Goal: Use online tool/utility: Utilize a website feature to perform a specific function

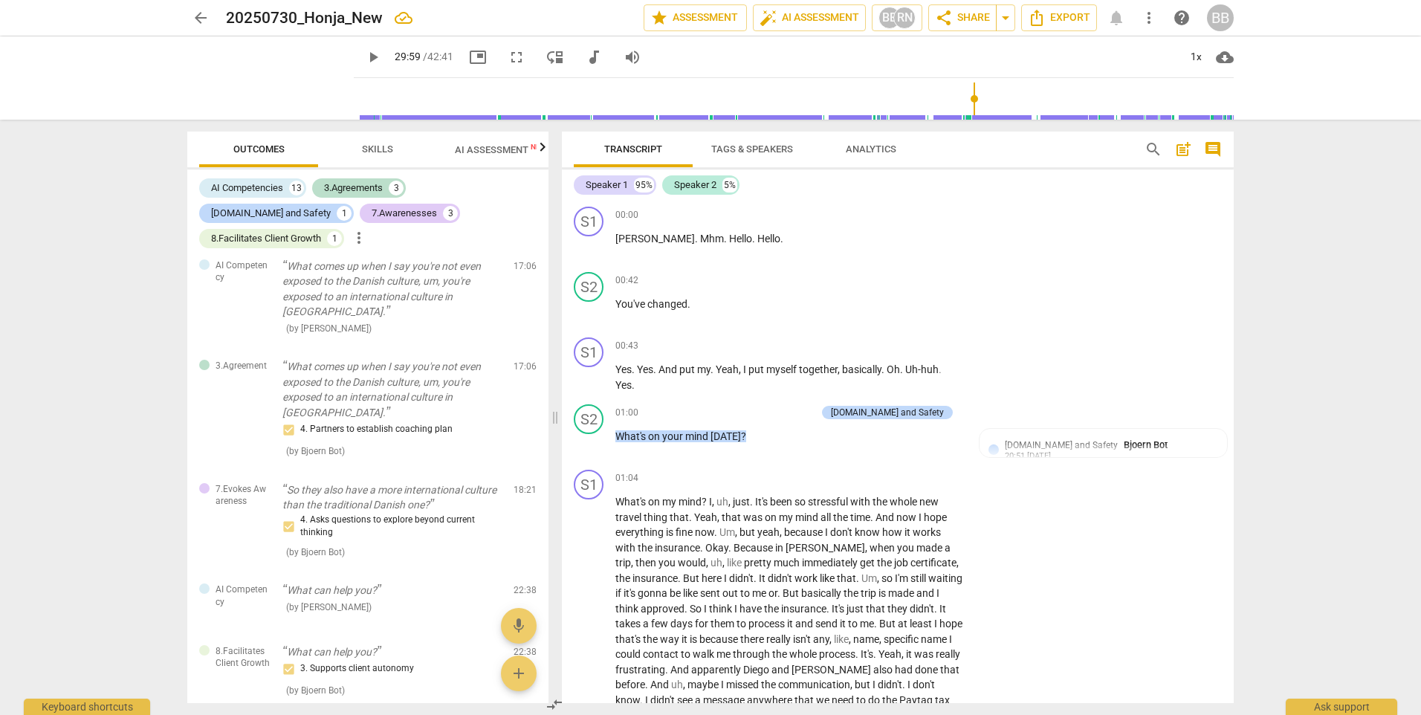
scroll to position [3995, 0]
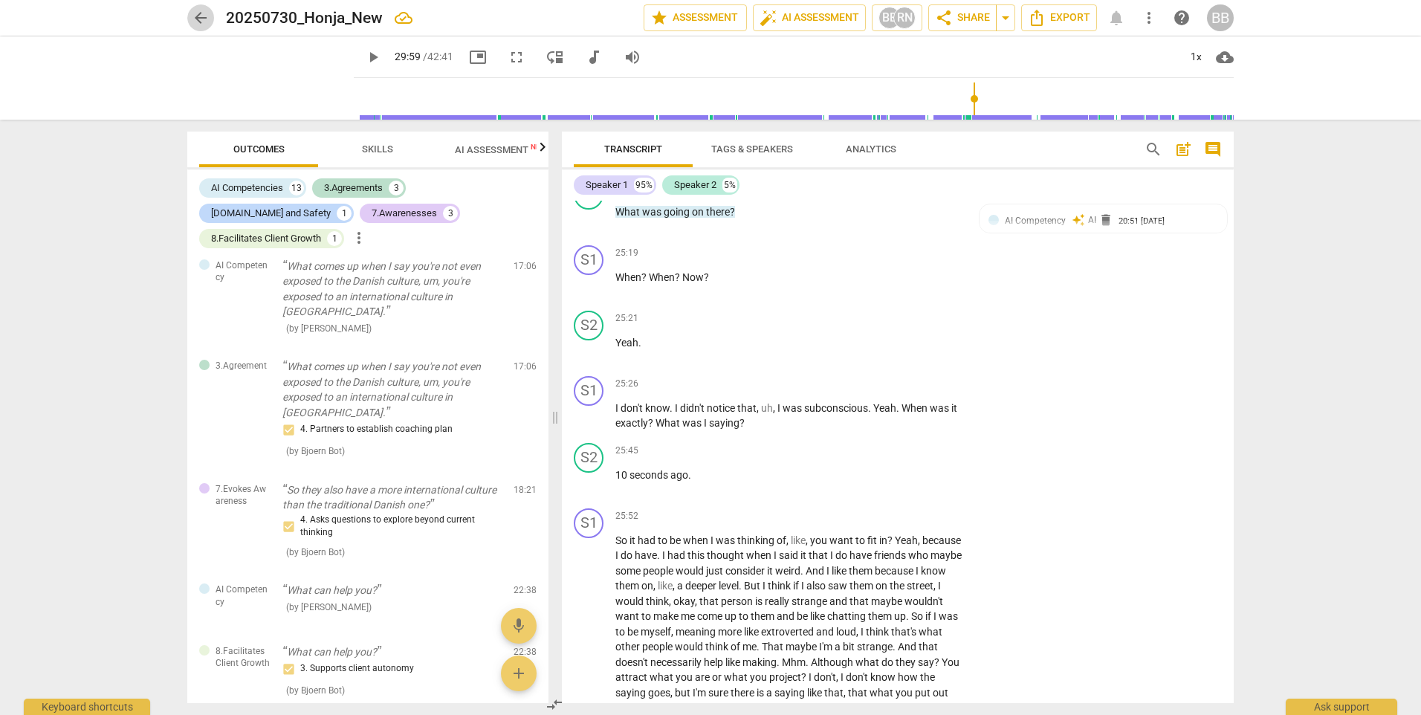
click at [213, 16] on span "arrow_back" at bounding box center [200, 18] width 27 height 18
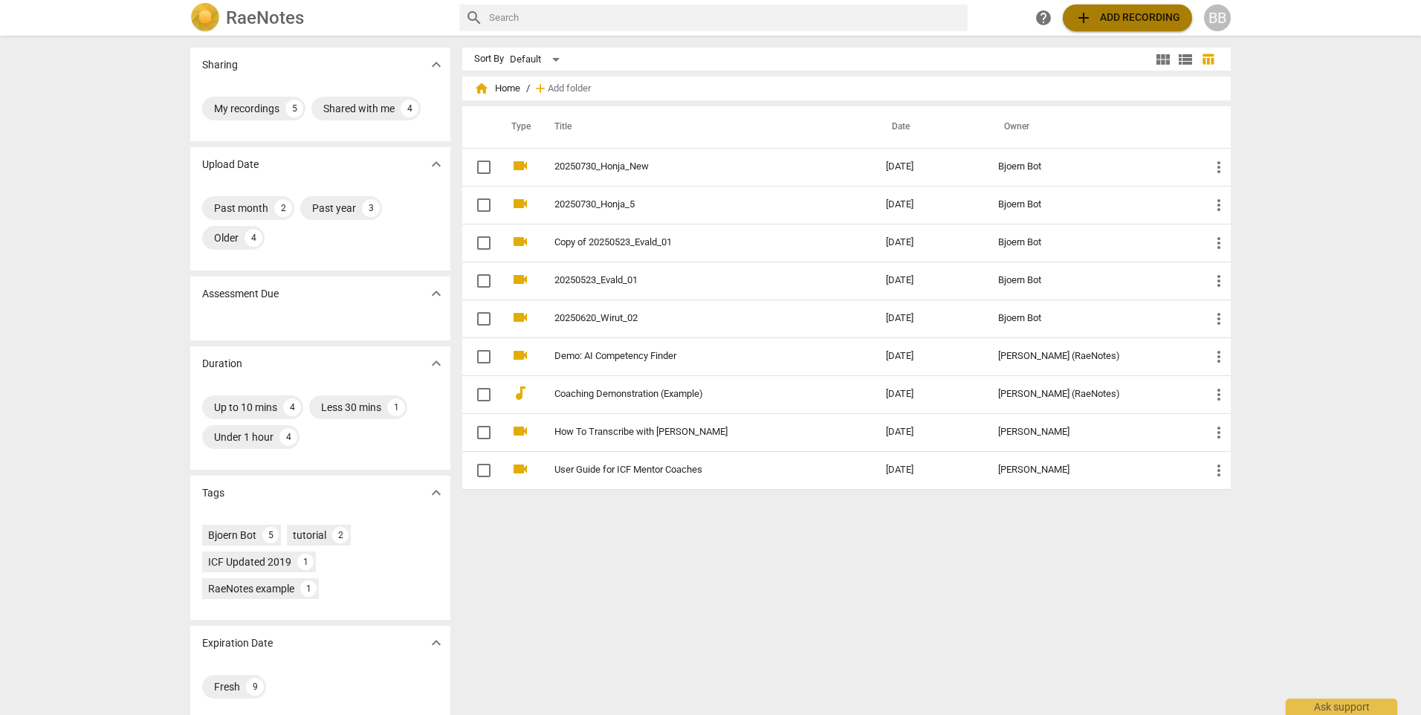
click at [1136, 24] on span "add Add recording" at bounding box center [1127, 18] width 106 height 18
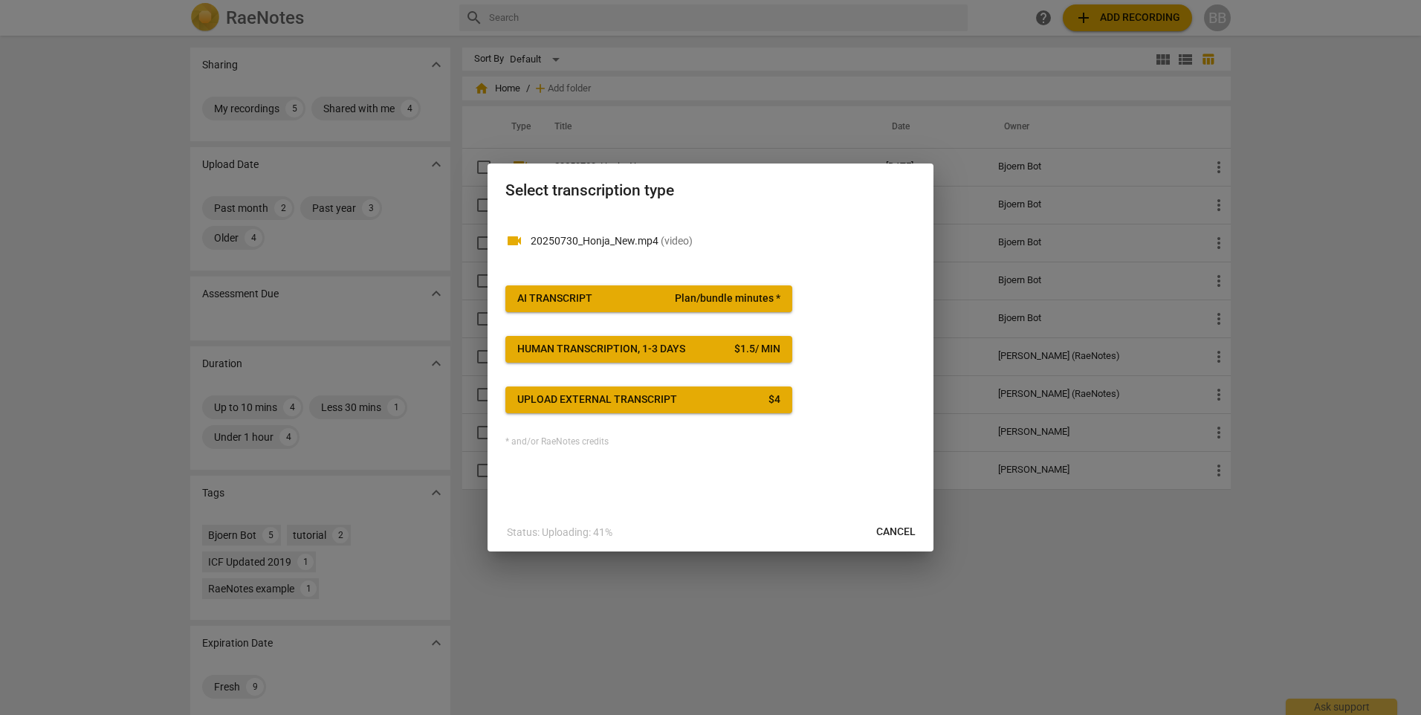
click at [619, 296] on span "AI Transcript Plan/bundle minutes *" at bounding box center [648, 298] width 263 height 15
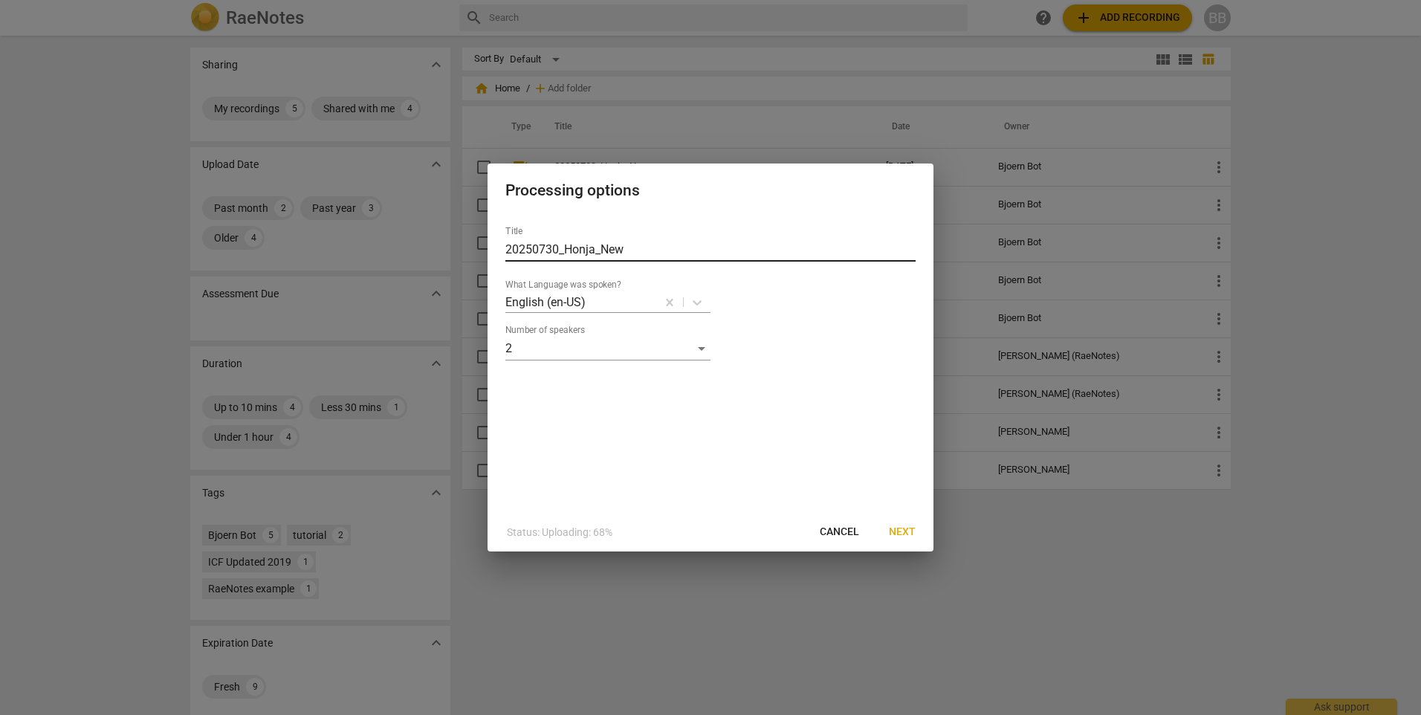
click at [542, 247] on input "20250730_Honja_New" at bounding box center [710, 250] width 410 height 24
drag, startPoint x: 606, startPoint y: 248, endPoint x: 668, endPoint y: 247, distance: 62.4
click at [668, 246] on input "20250830_Honja_New" at bounding box center [710, 250] width 410 height 24
type input "20250830_Honja"
click at [908, 527] on span "Next" at bounding box center [902, 532] width 27 height 15
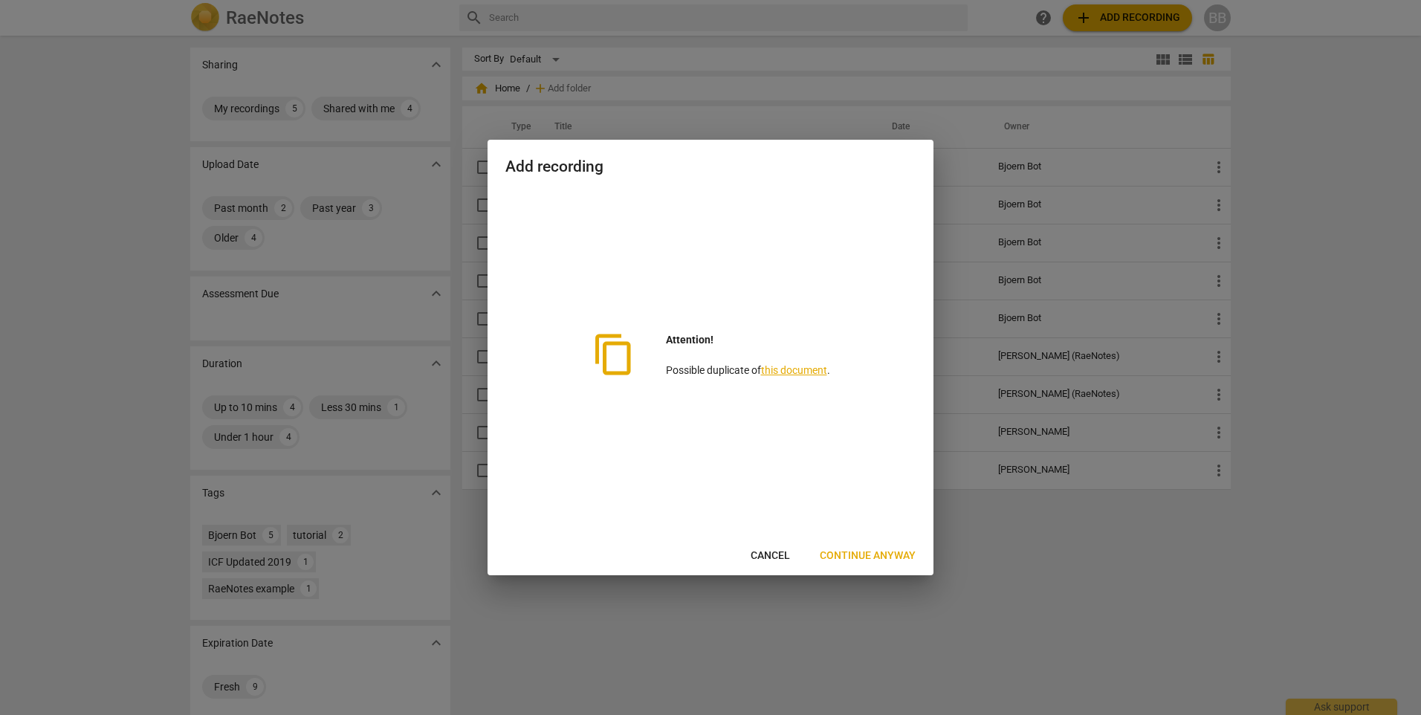
click at [876, 551] on span "Continue anyway" at bounding box center [868, 555] width 96 height 15
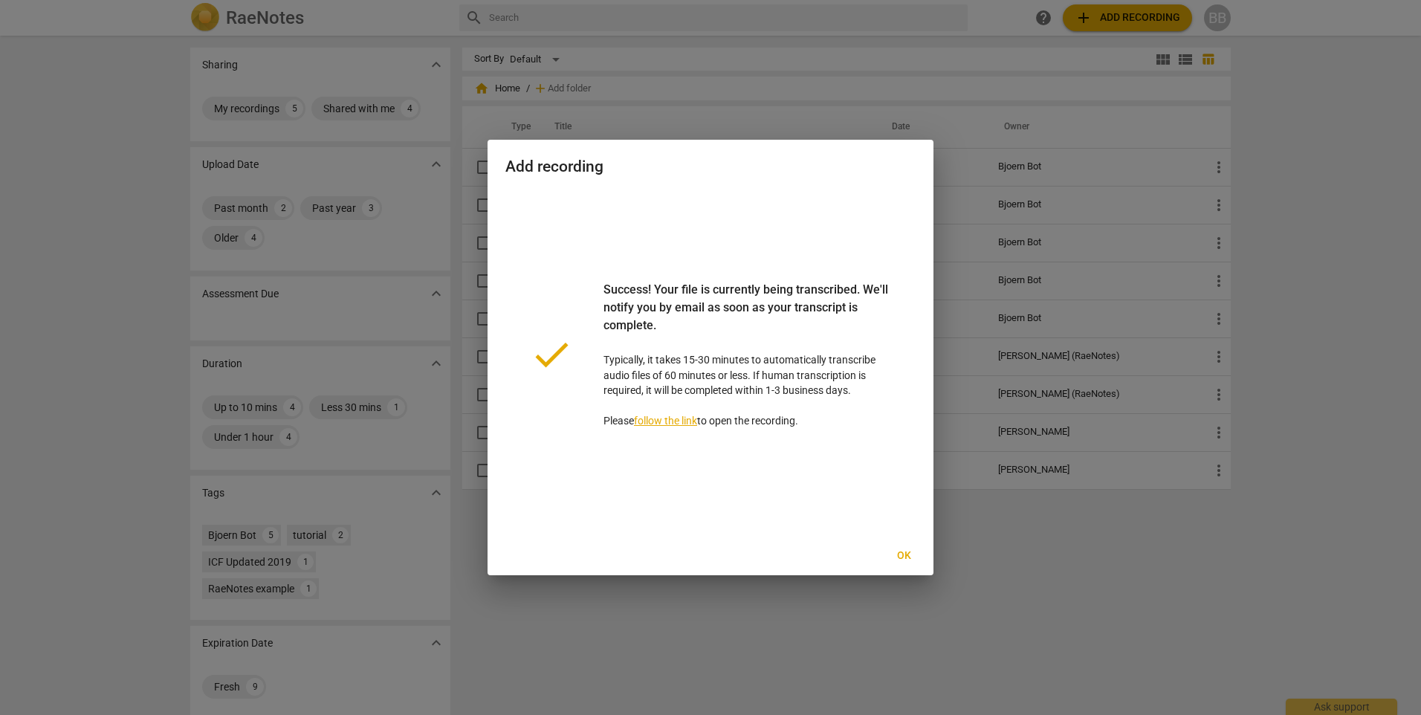
click at [906, 551] on span "Ok" at bounding box center [904, 555] width 24 height 15
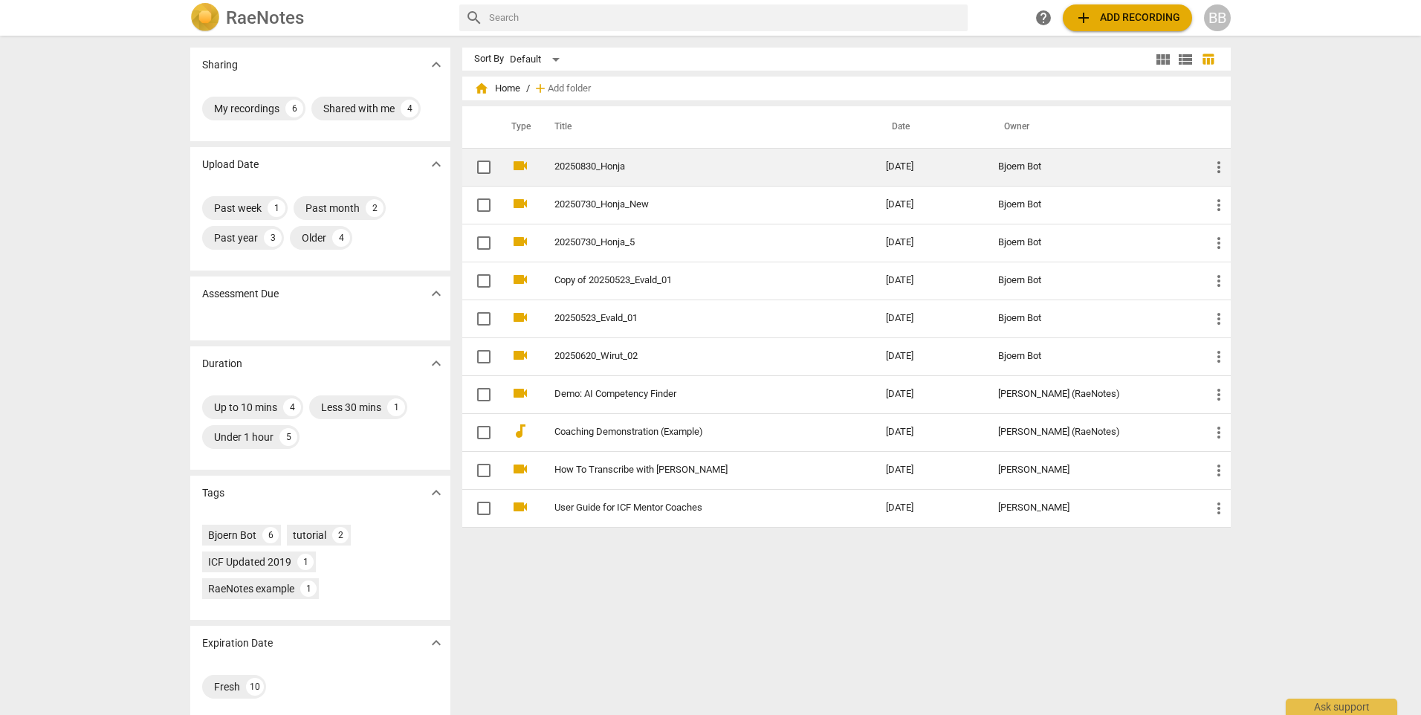
click at [590, 166] on link "20250830_Honja" at bounding box center [693, 166] width 278 height 11
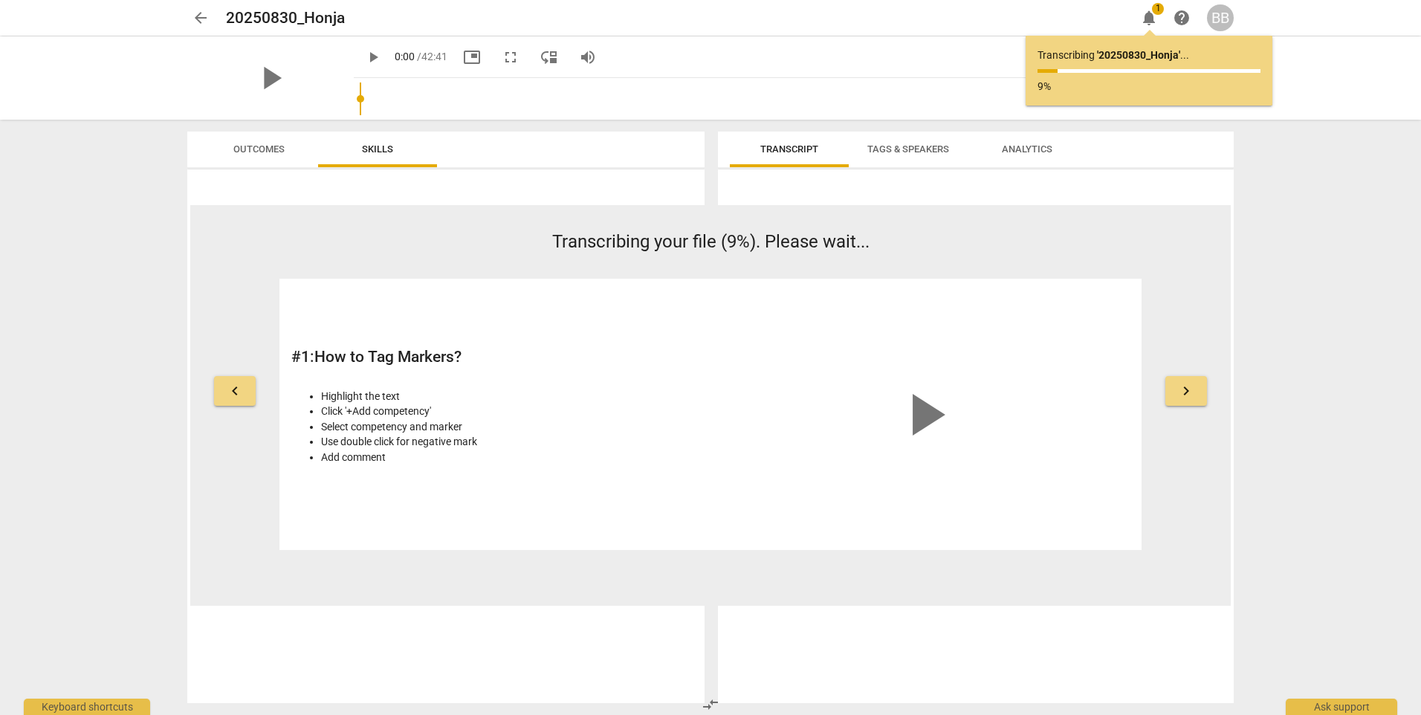
click at [201, 13] on span "arrow_back" at bounding box center [201, 18] width 18 height 18
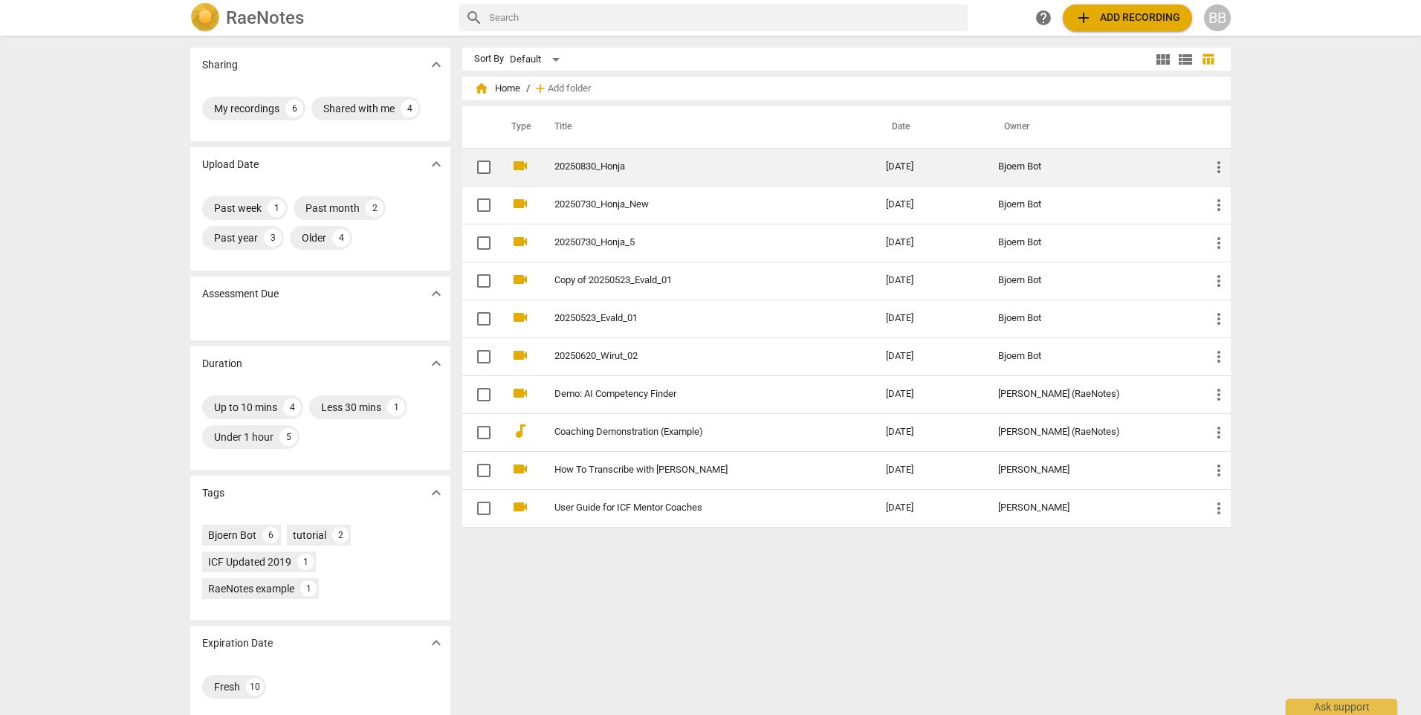
click at [603, 165] on link "20250830_Honja" at bounding box center [693, 166] width 278 height 11
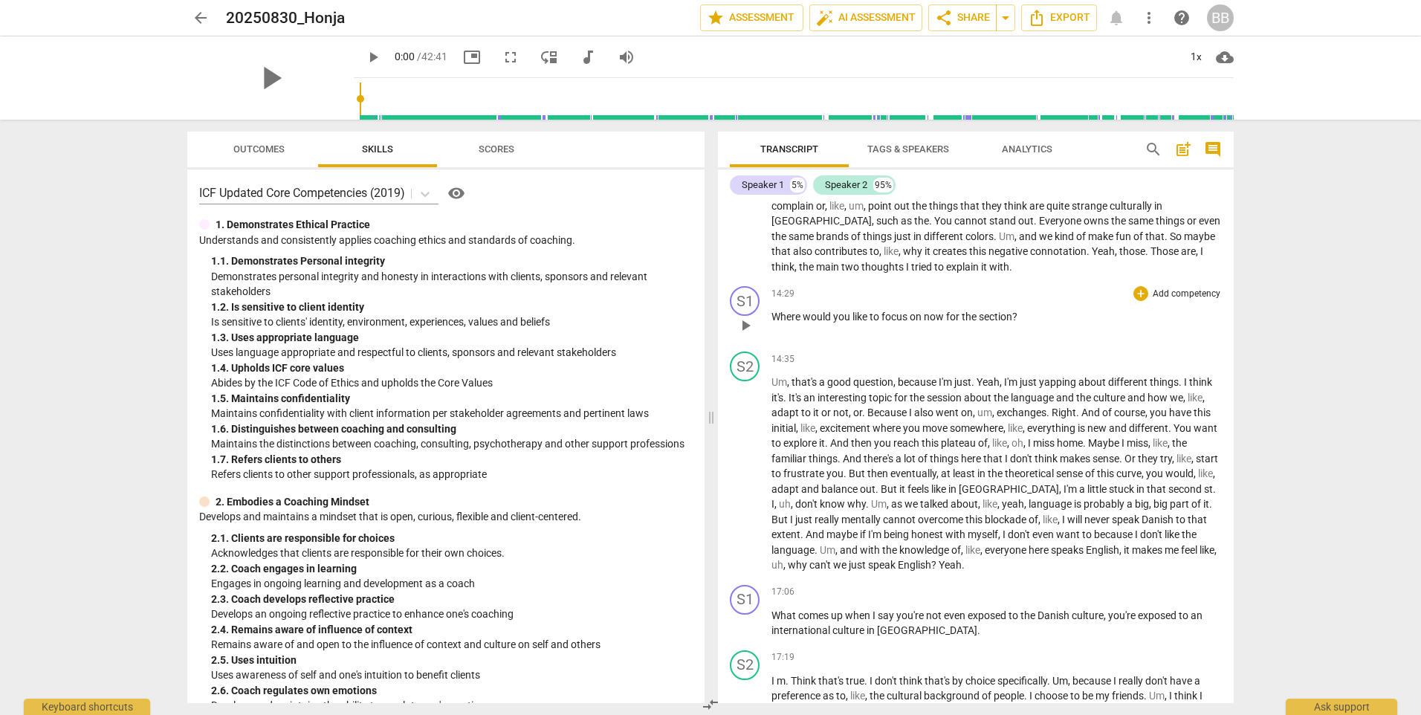
scroll to position [2229, 0]
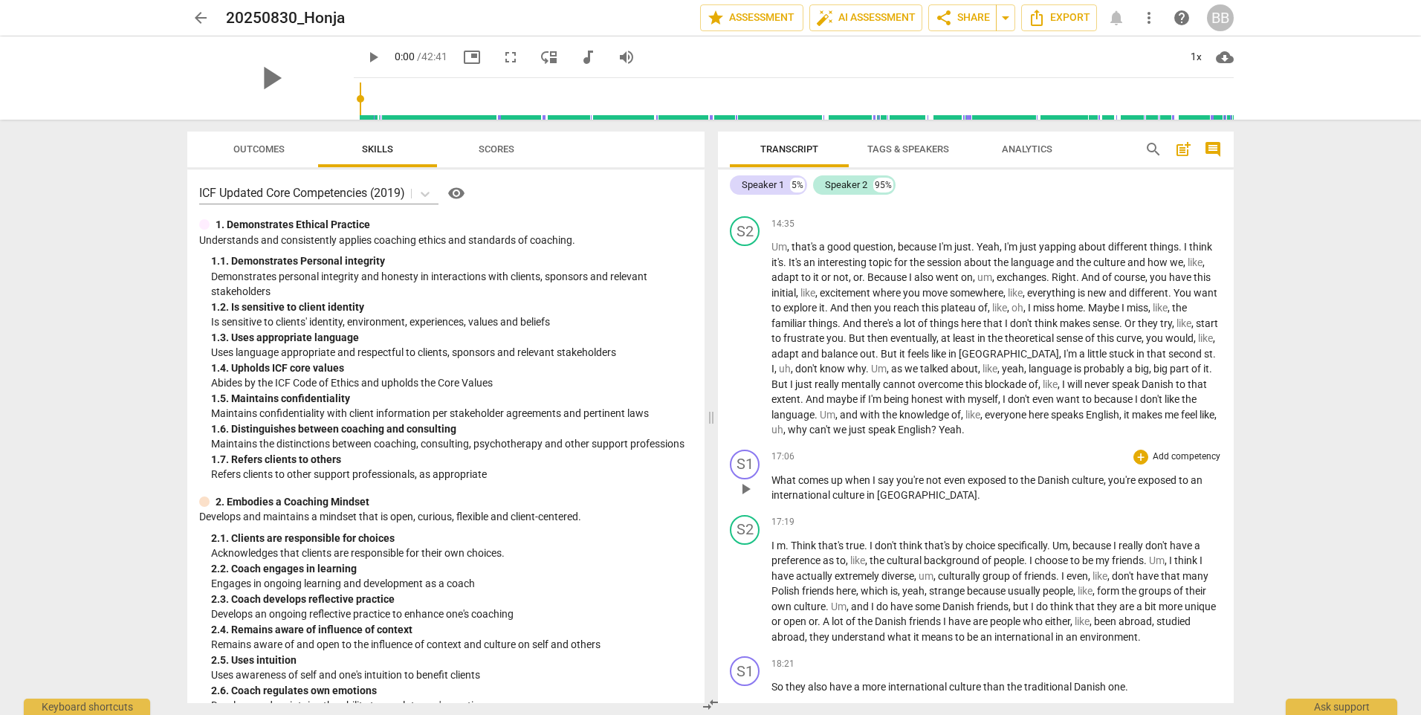
click at [978, 489] on p "What comes up when I say you're not even exposed to the Danish culture , you're…" at bounding box center [996, 488] width 450 height 30
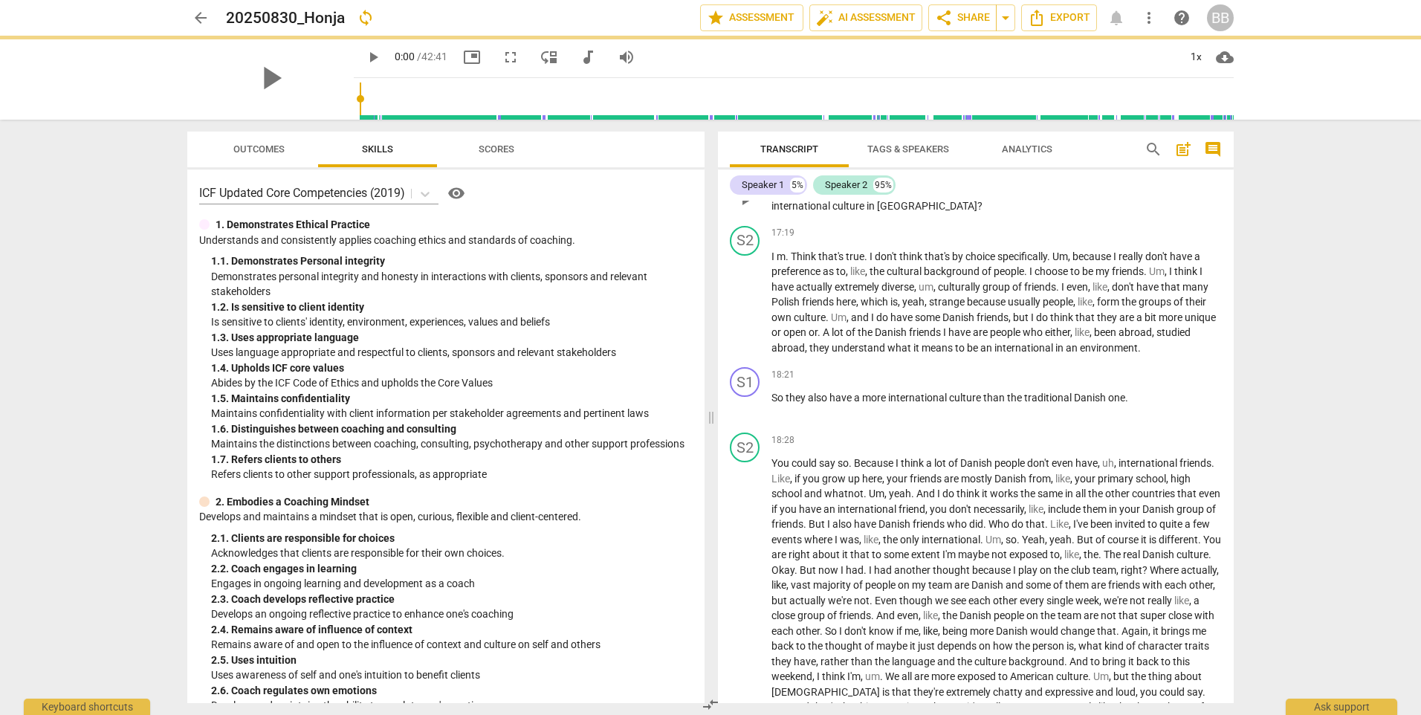
scroll to position [2526, 0]
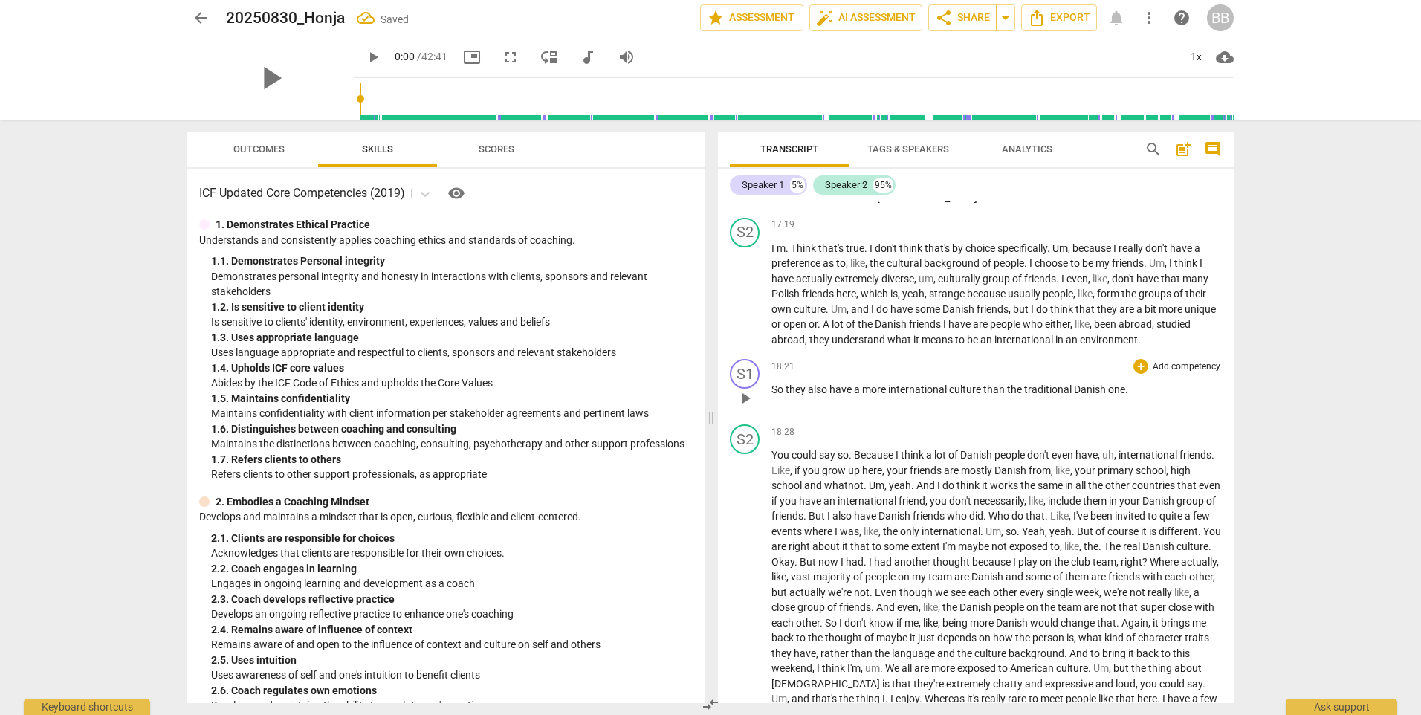
click at [1129, 394] on p "So they also have a more international culture than the traditional Danish one ." at bounding box center [996, 390] width 450 height 16
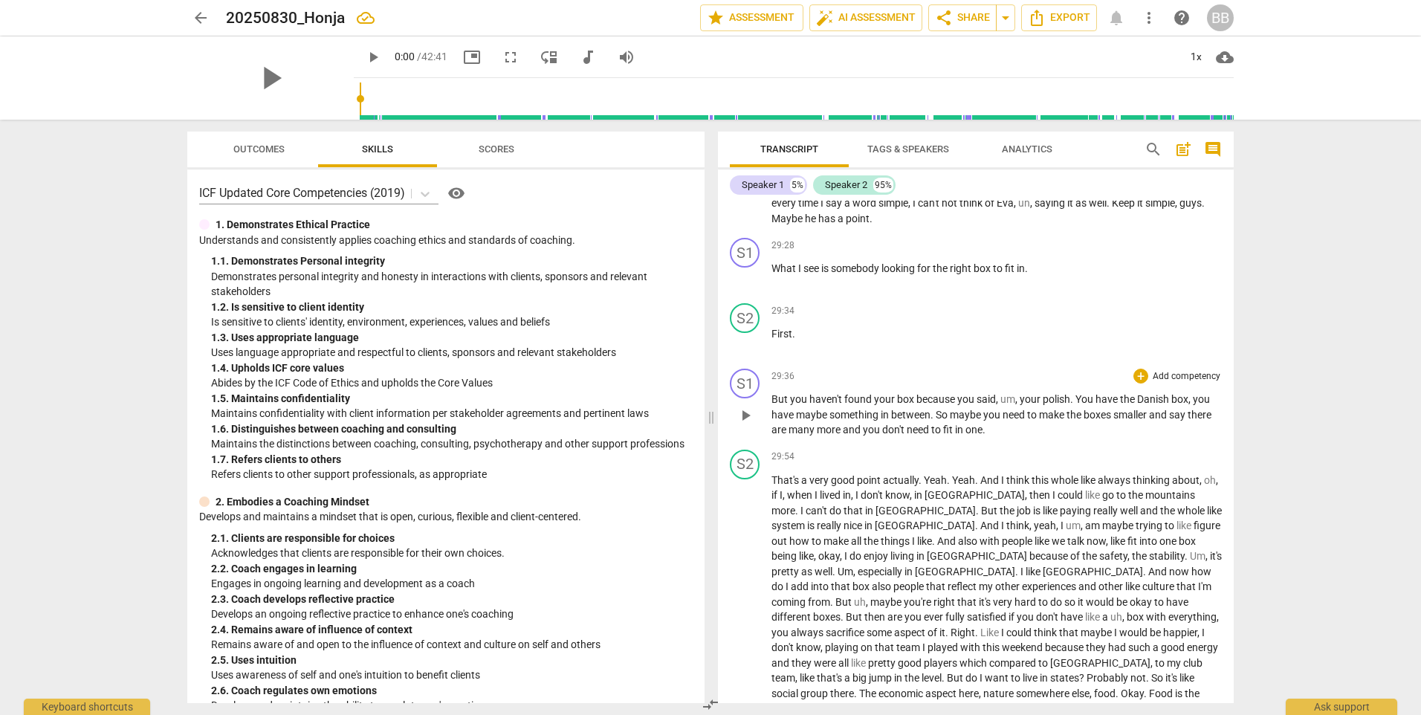
scroll to position [4235, 0]
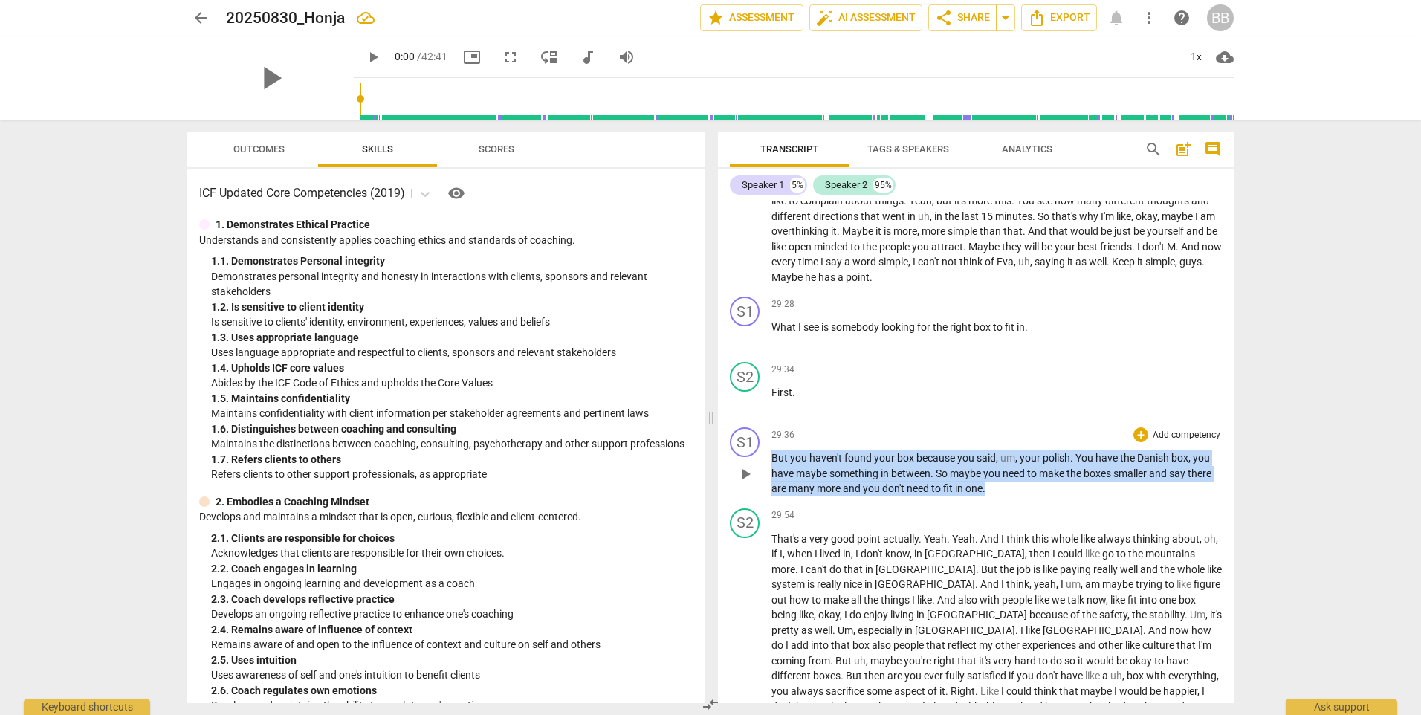
drag, startPoint x: 1001, startPoint y: 503, endPoint x: 756, endPoint y: 480, distance: 246.3
click at [756, 471] on div "S1 play_arrow pause 29:36 + Add competency keyboard_arrow_right But you haven't…" at bounding box center [976, 461] width 516 height 81
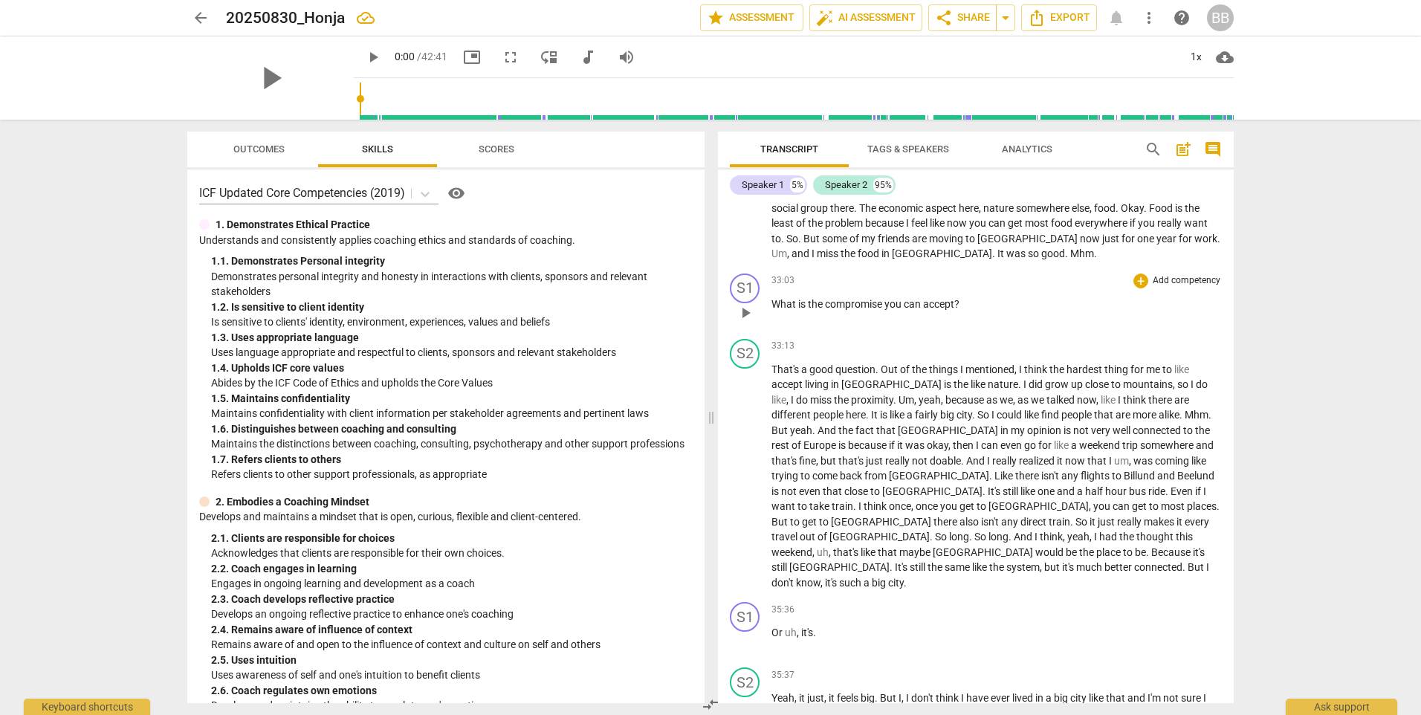
scroll to position [4904, 0]
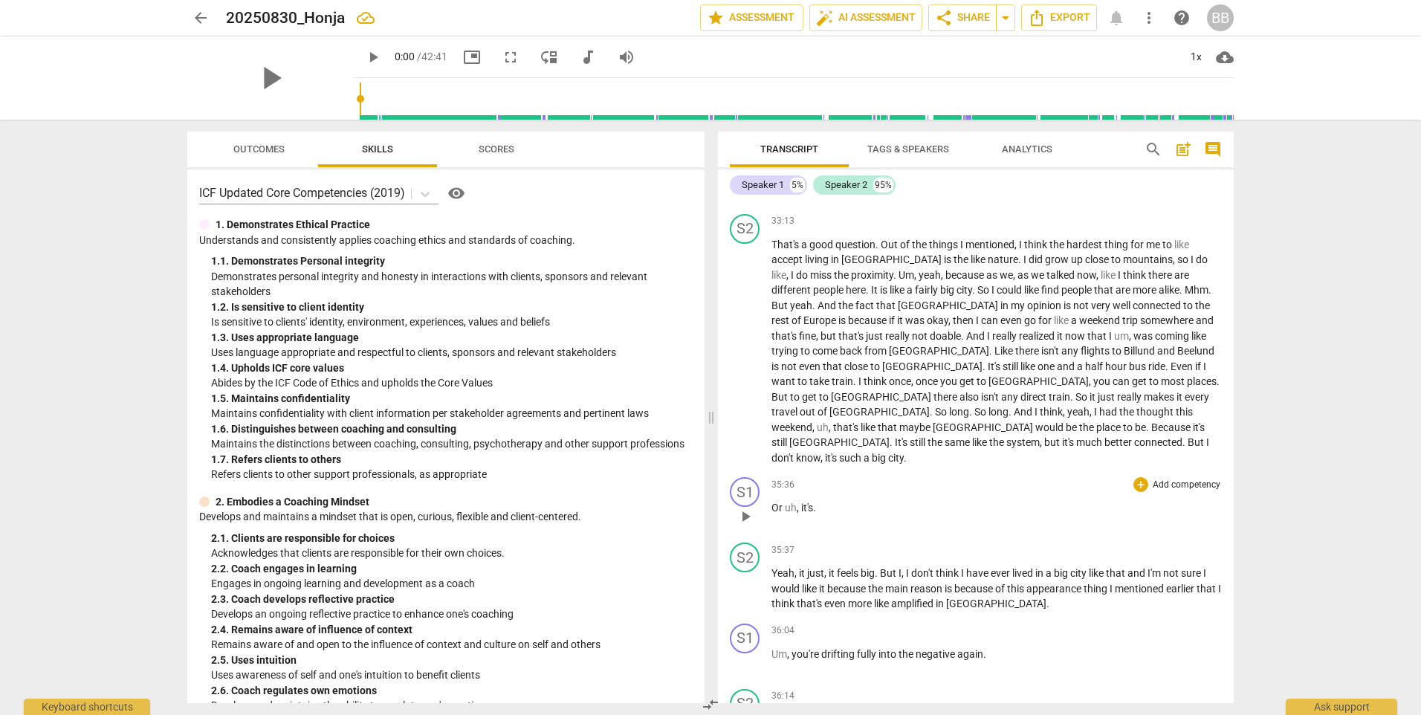
click at [836, 500] on p "Or uh , it's ." at bounding box center [996, 508] width 450 height 16
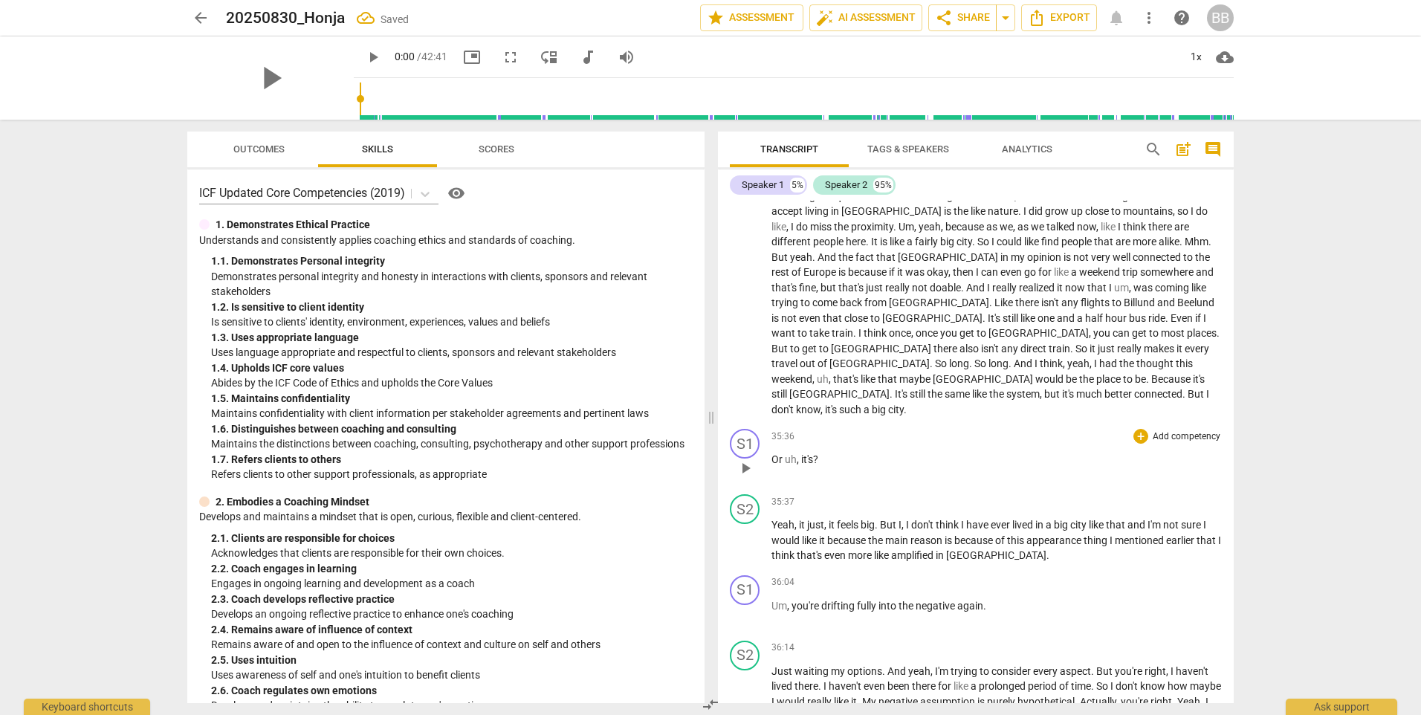
scroll to position [4978, 0]
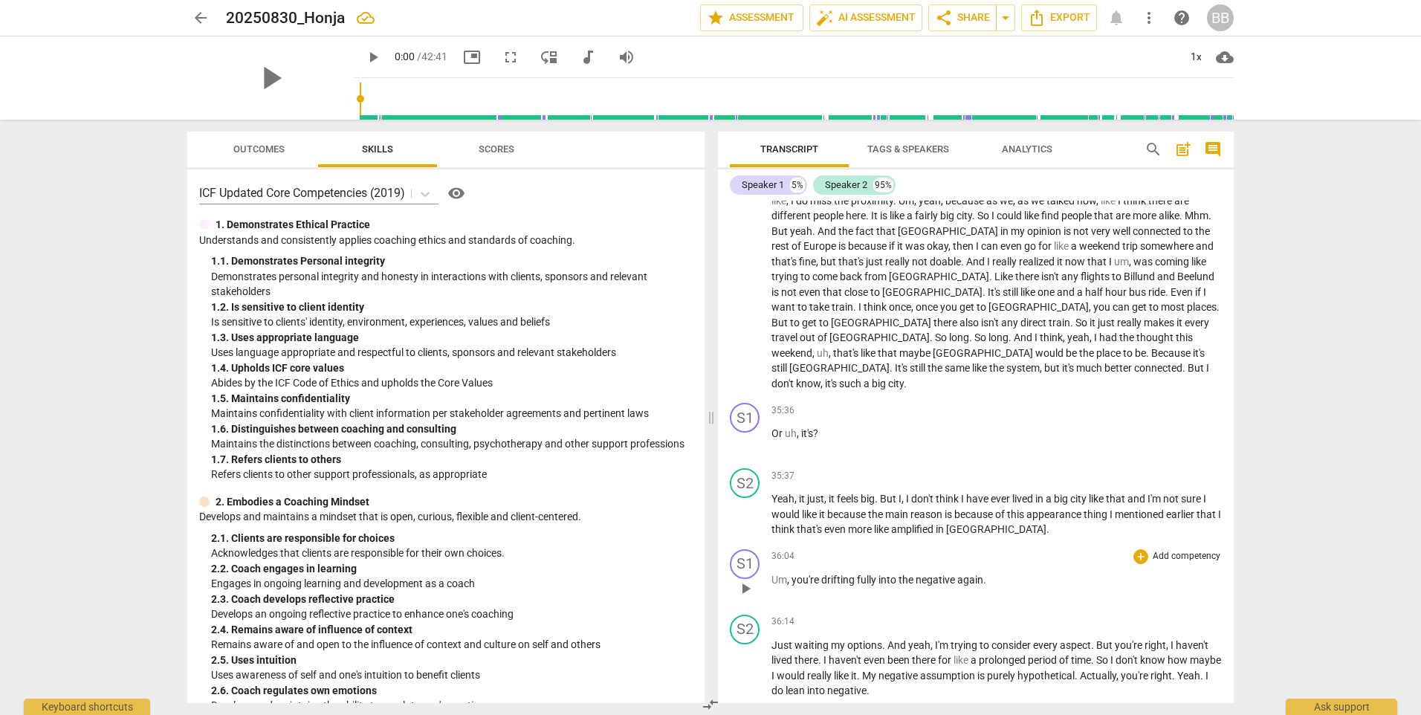
click at [797, 574] on span "you're" at bounding box center [806, 580] width 30 height 12
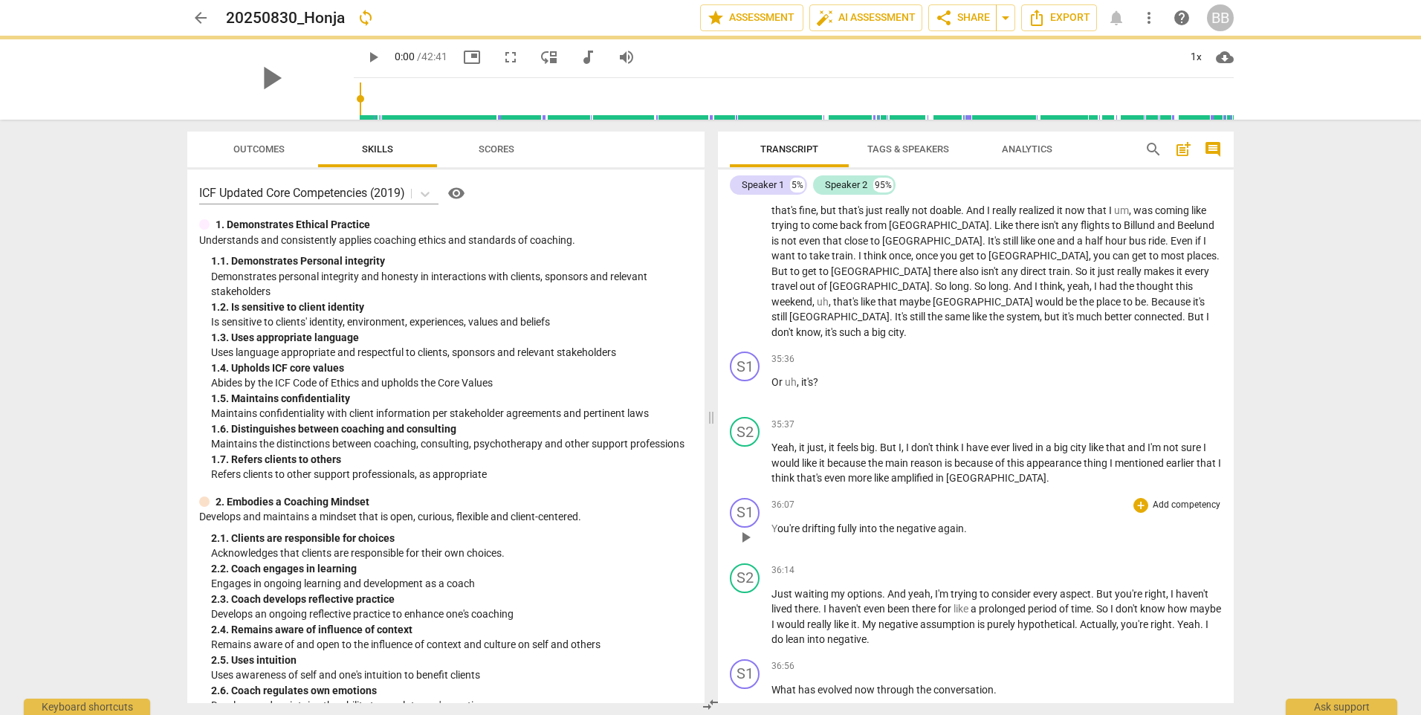
scroll to position [5201, 0]
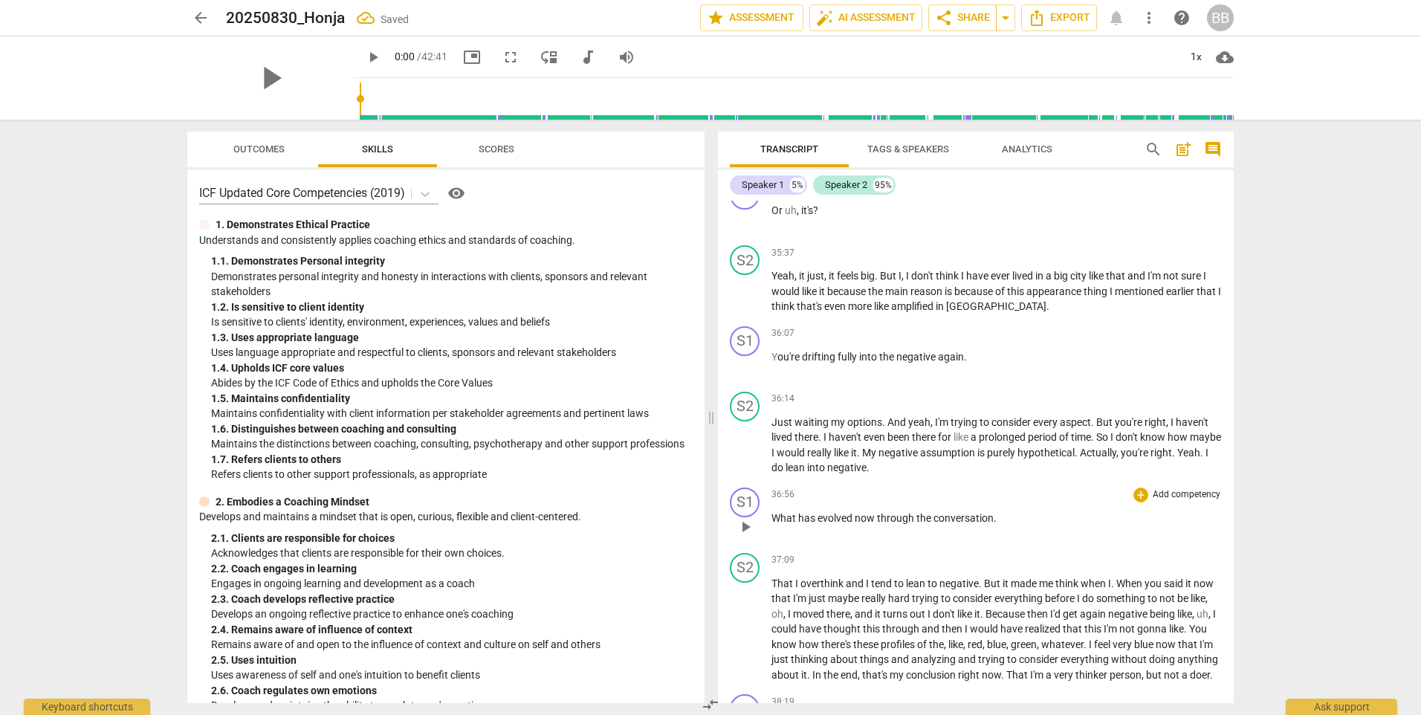
click at [988, 512] on span "conversation" at bounding box center [963, 518] width 60 height 12
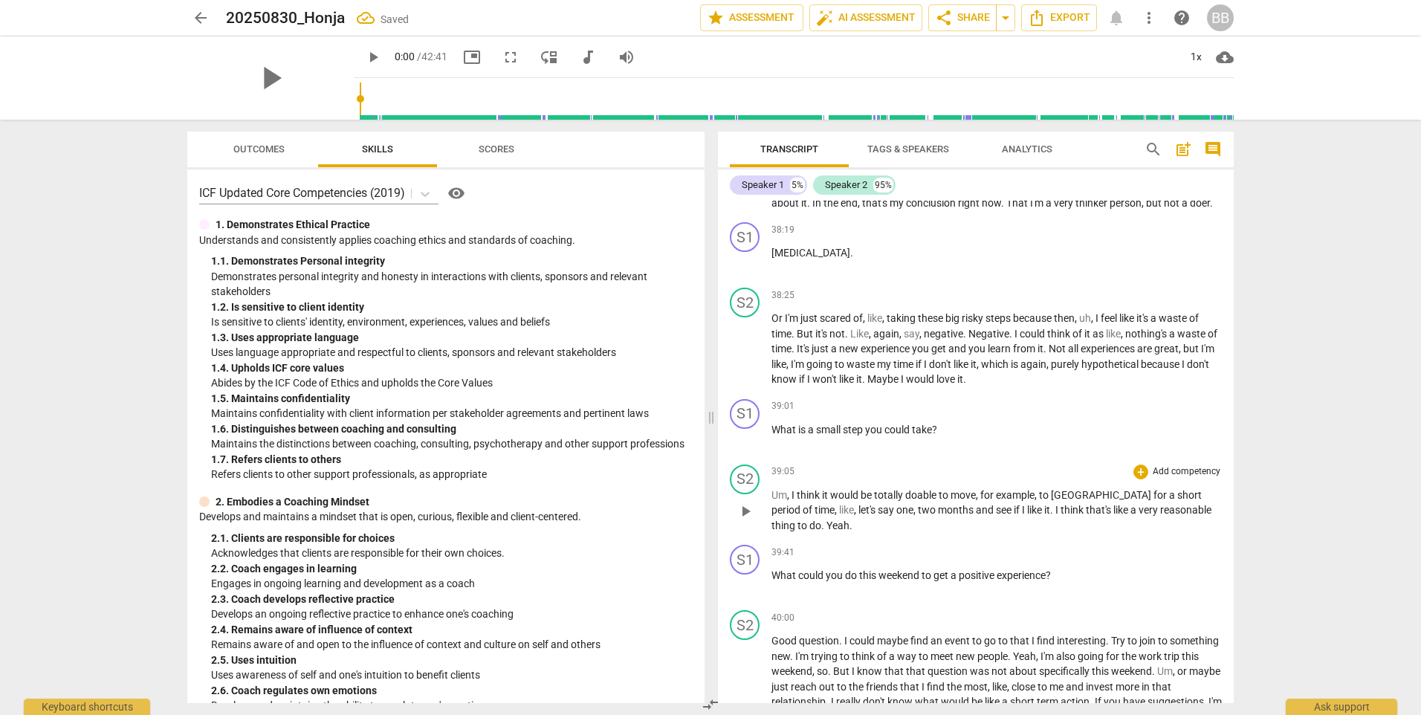
scroll to position [5647, 0]
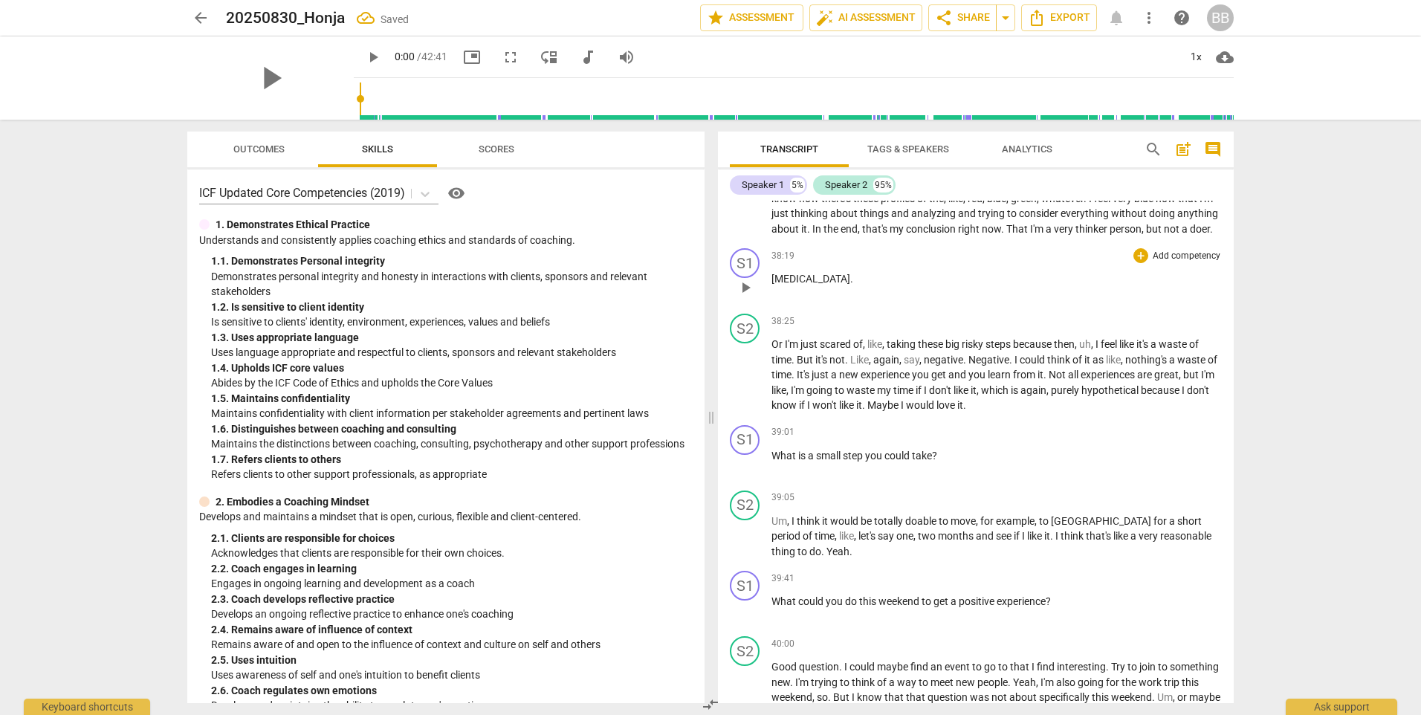
click at [853, 276] on p "[MEDICAL_DATA] ." at bounding box center [996, 279] width 450 height 16
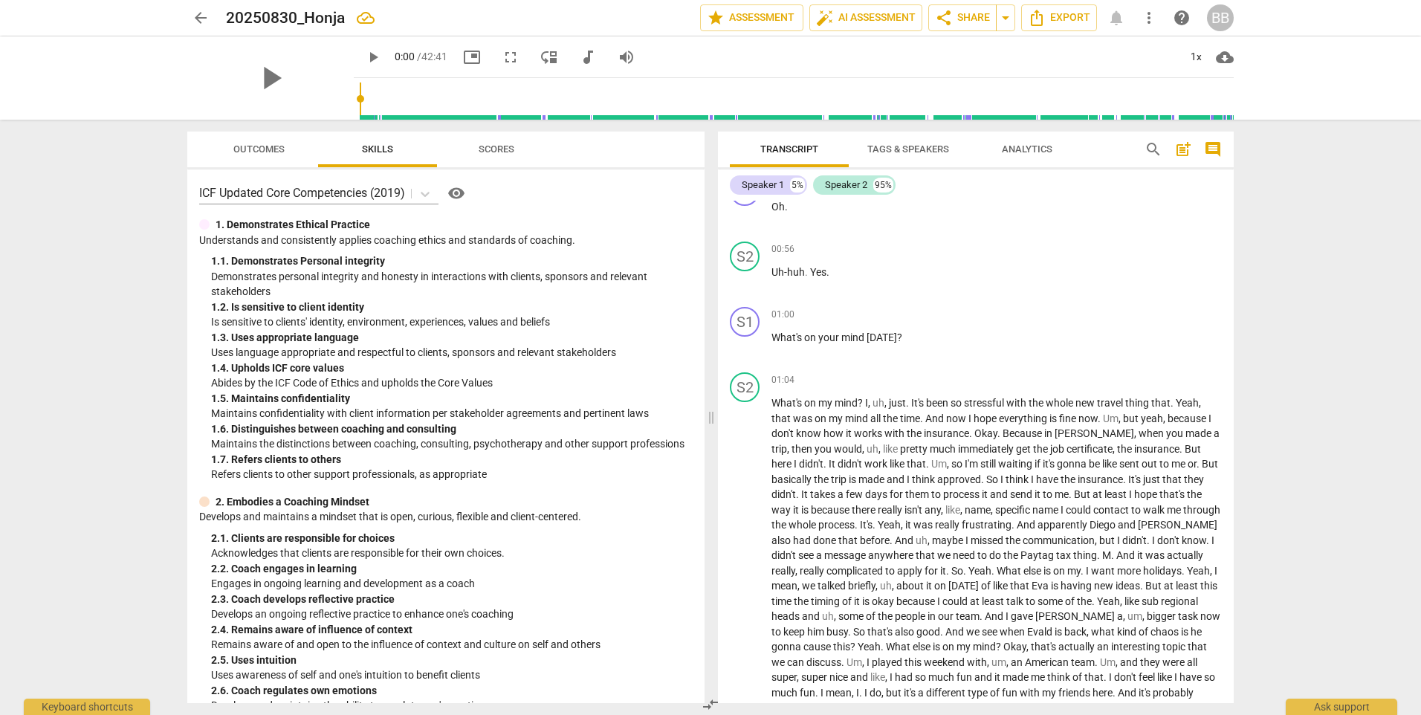
scroll to position [0, 0]
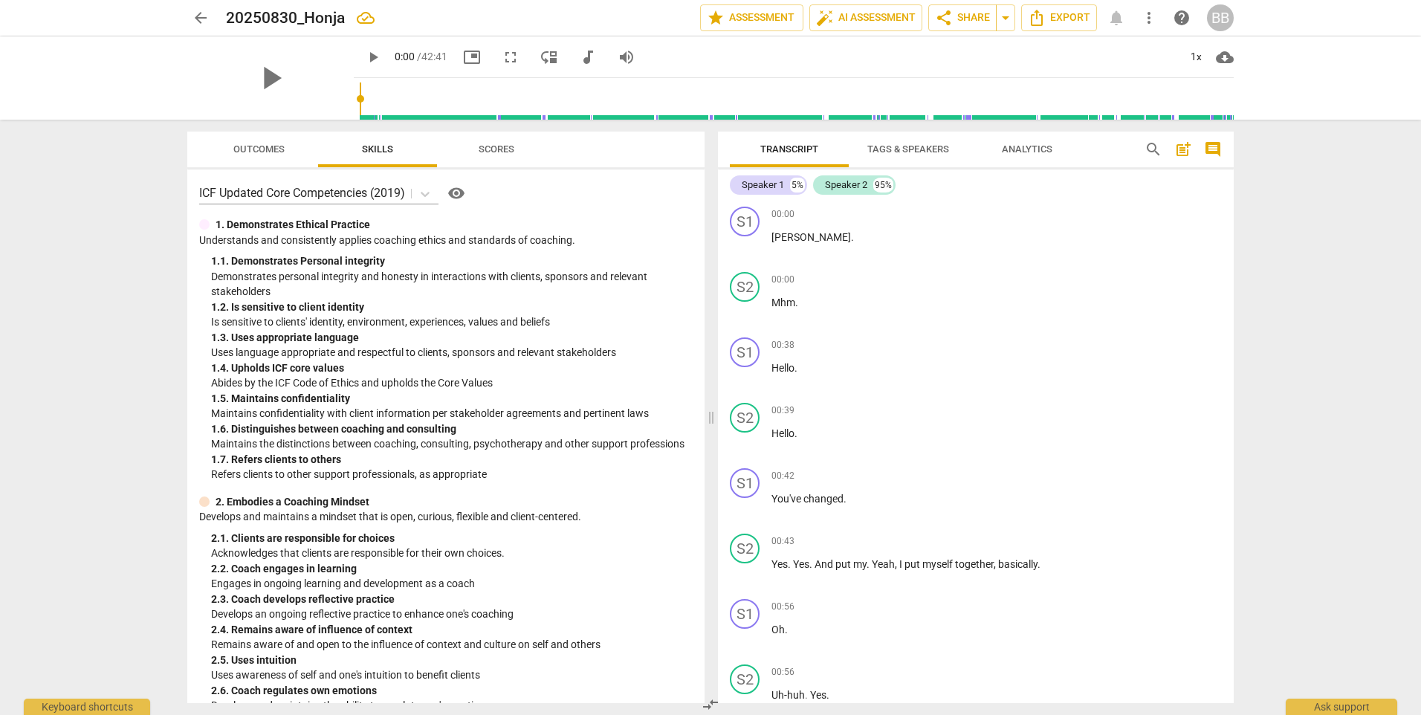
click at [1288, 252] on div "arrow_back 20250830_Honja edit star Assessment auto_fix_high AI Assessment shar…" at bounding box center [710, 357] width 1421 height 715
click at [874, 18] on span "auto_fix_high AI Assessment" at bounding box center [866, 18] width 100 height 18
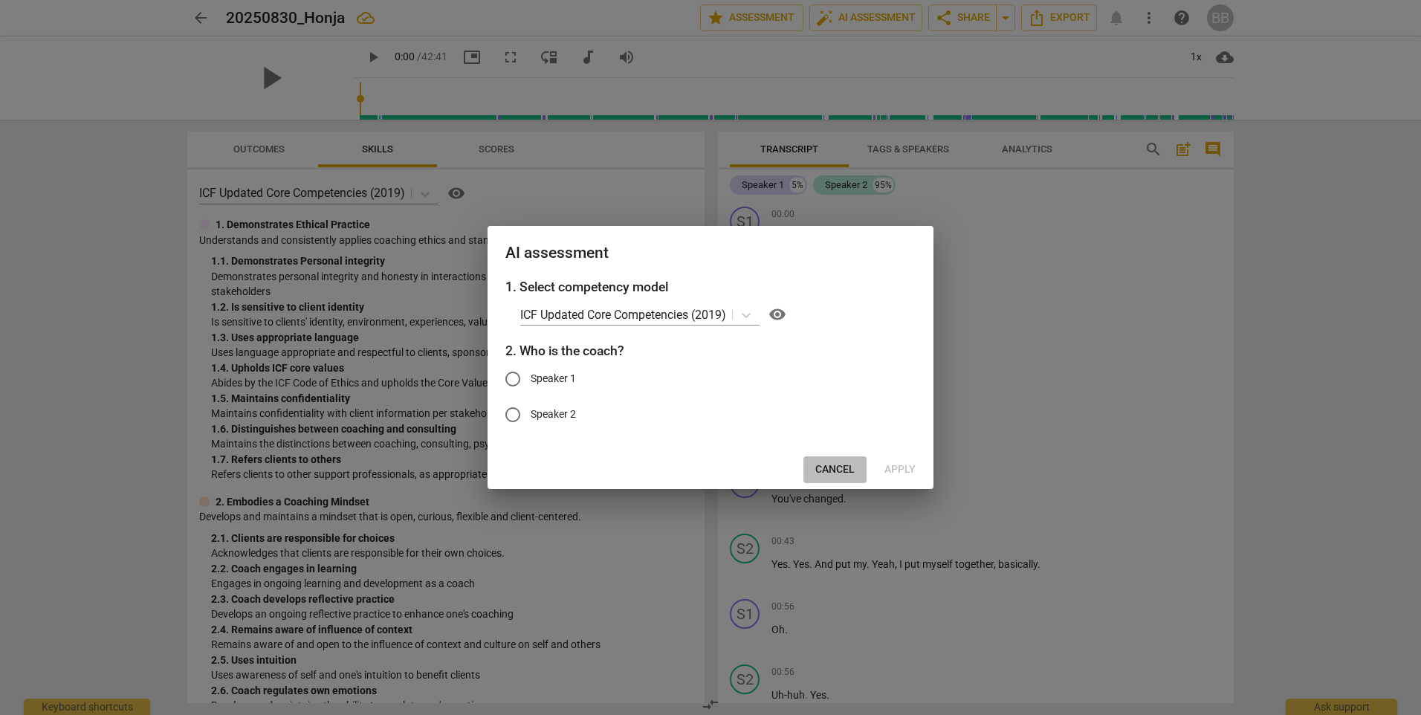
click at [836, 468] on span "Cancel" at bounding box center [834, 469] width 39 height 15
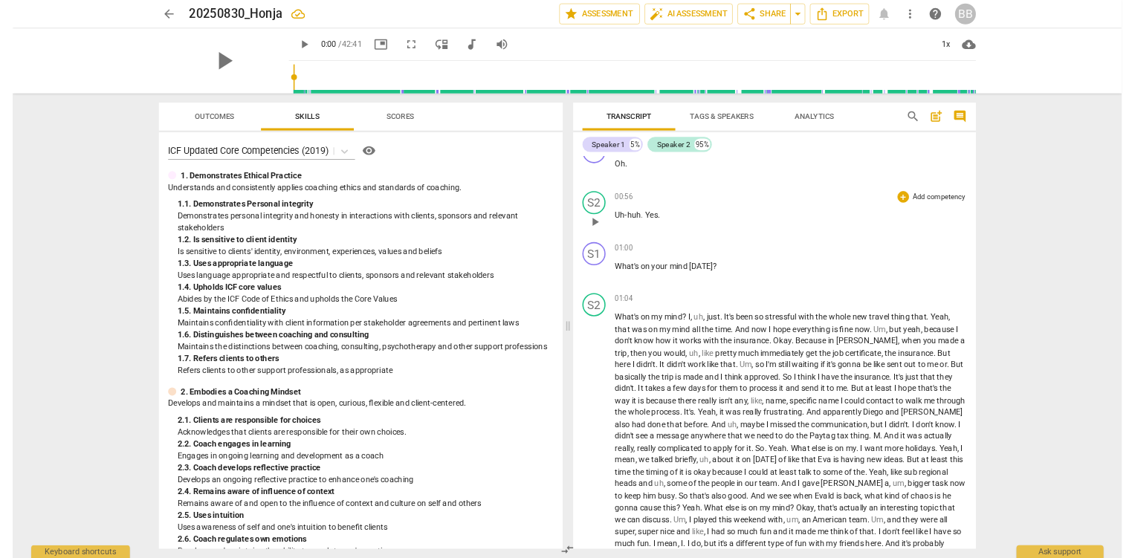
scroll to position [446, 0]
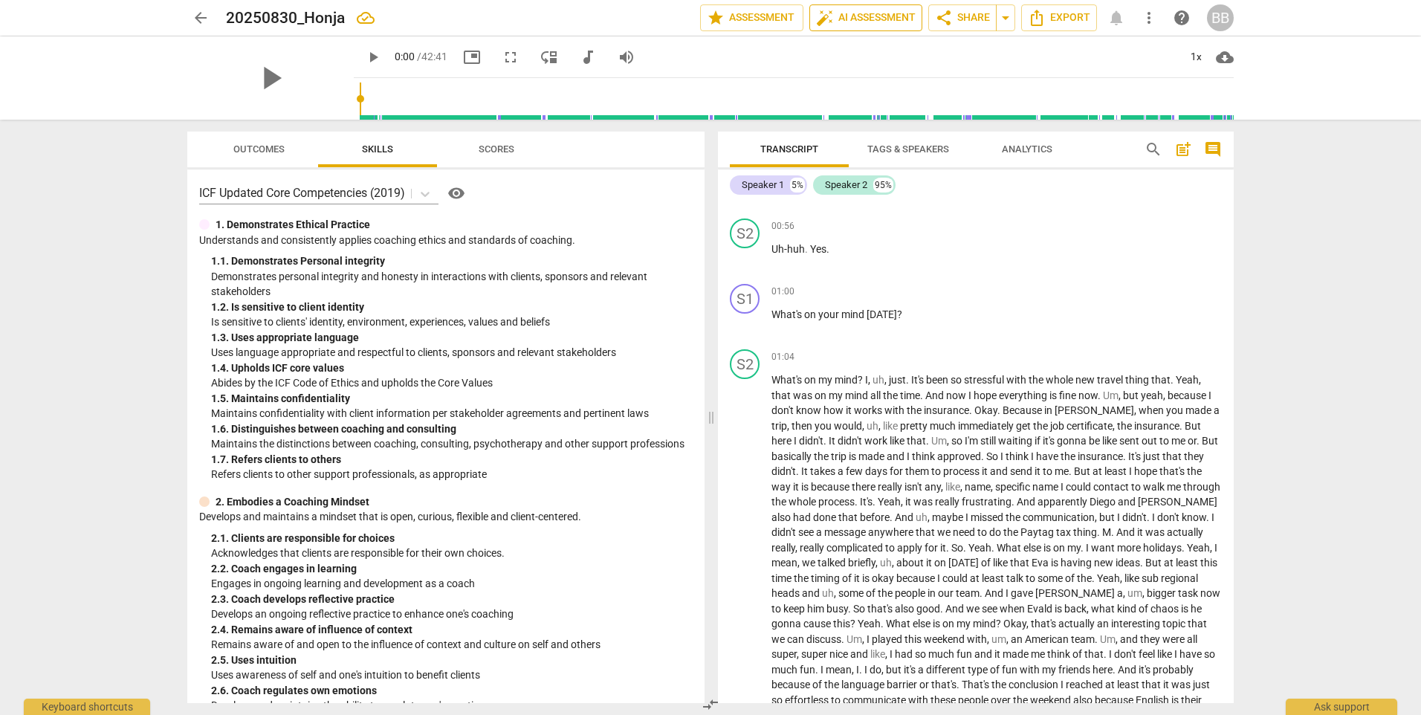
click at [861, 14] on span "auto_fix_high AI Assessment" at bounding box center [866, 18] width 100 height 18
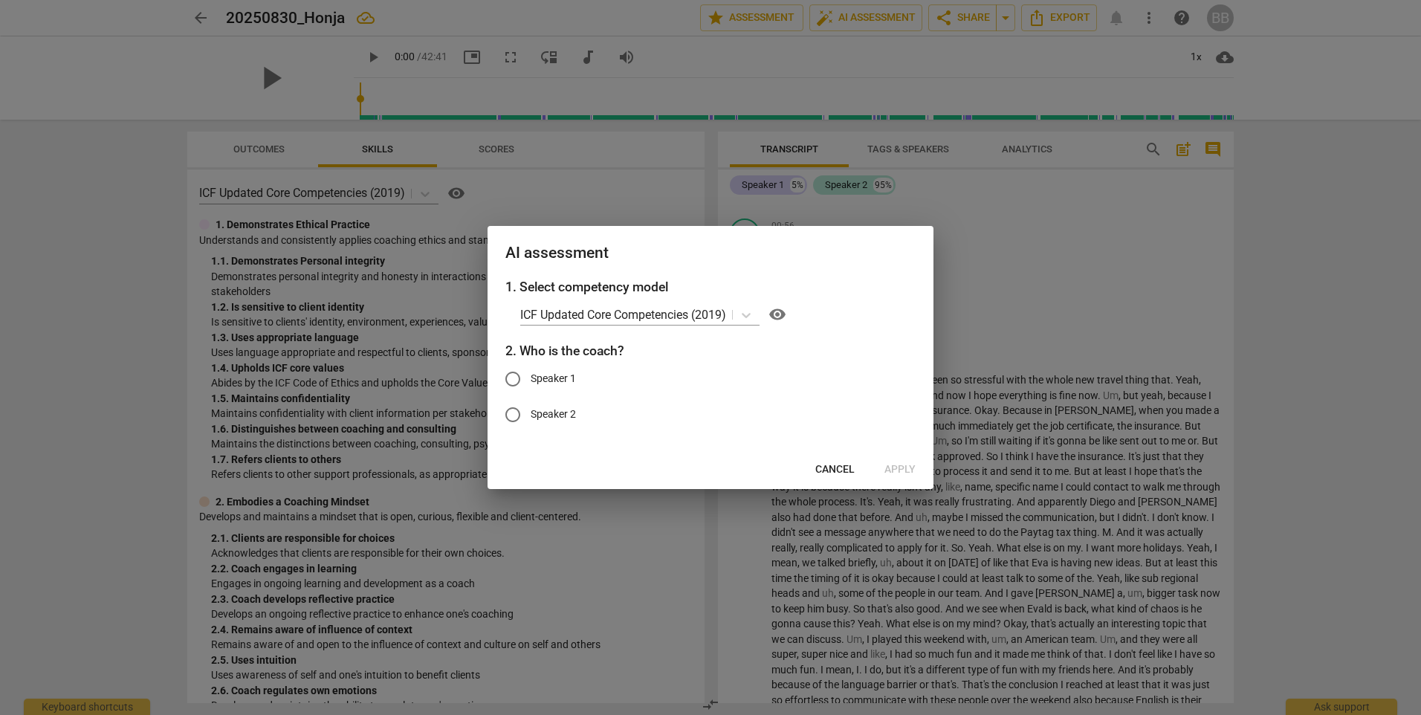
click at [561, 383] on span "Speaker 1" at bounding box center [553, 379] width 45 height 16
click at [531, 383] on input "Speaker 1" at bounding box center [513, 379] width 36 height 36
radio input "true"
click at [900, 467] on span "Apply" at bounding box center [899, 469] width 31 height 15
